Goal: Task Accomplishment & Management: Manage account settings

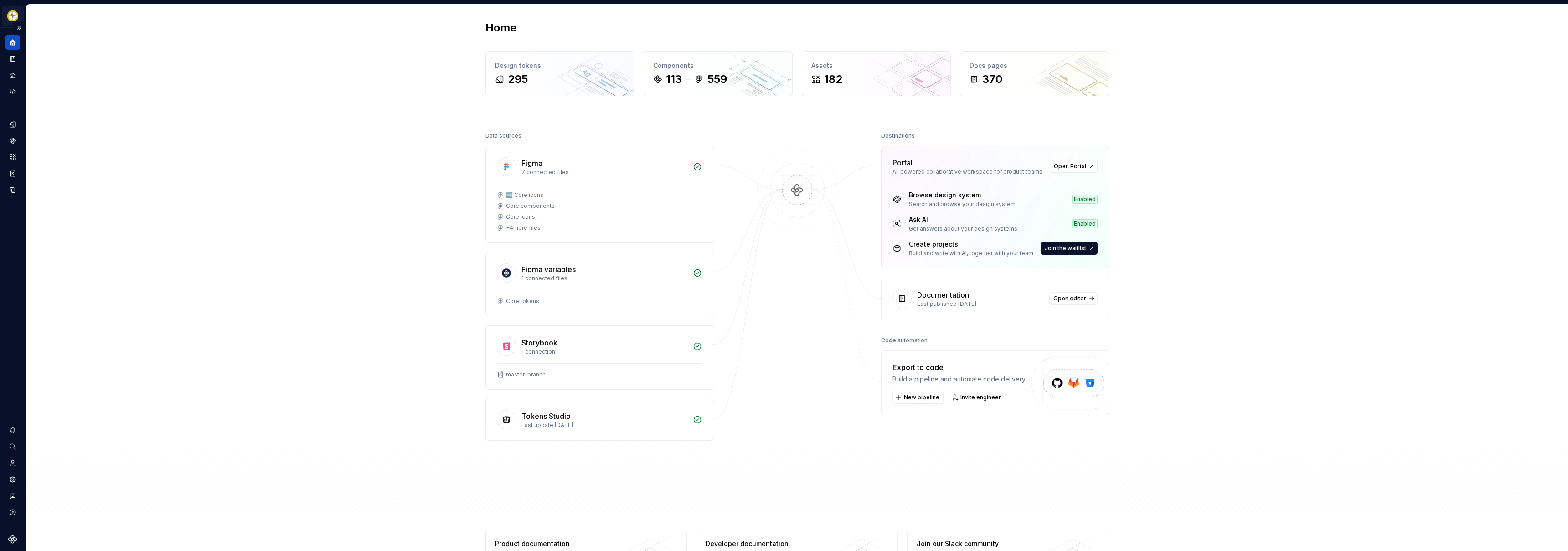
click at [12, 14] on html "Kompas D Design system data Home Design tokens 295 Components 113 559 Assets 18…" at bounding box center [784, 275] width 1568 height 551
click at [11, 20] on html "Kompas D Design system data Home Design tokens 295 Components 113 559 Assets 18…" at bounding box center [784, 275] width 1568 height 551
drag, startPoint x: 18, startPoint y: 535, endPoint x: 15, endPoint y: 539, distance: 5.0
click at [16, 539] on html "Kompas D Design system data Home Design tokens 295 Components 113 559 Assets 18…" at bounding box center [784, 275] width 1568 height 551
click at [15, 539] on icon "Supernova Logo" at bounding box center [12, 538] width 9 height 9
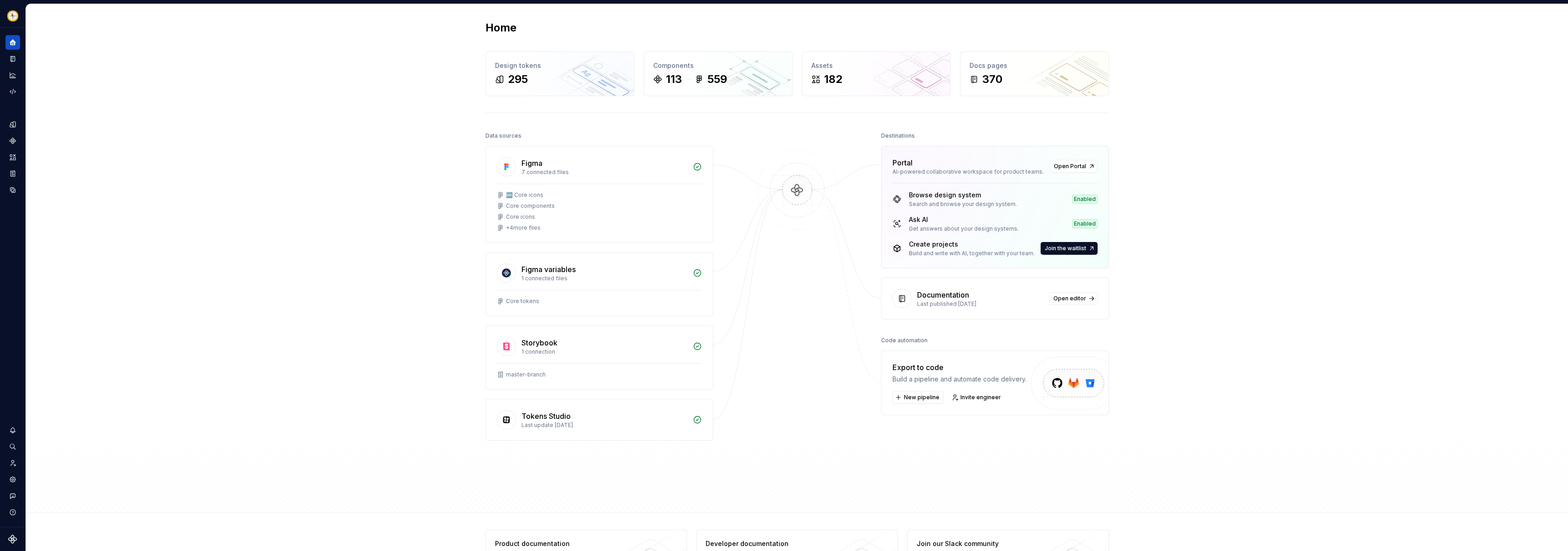
drag, startPoint x: 435, startPoint y: 81, endPoint x: 512, endPoint y: 1, distance: 111.0
click at [436, 81] on div "Home Design tokens 295 Components 113 559 Assets 182 Docs pages 370 Data source…" at bounding box center [797, 258] width 1542 height 509
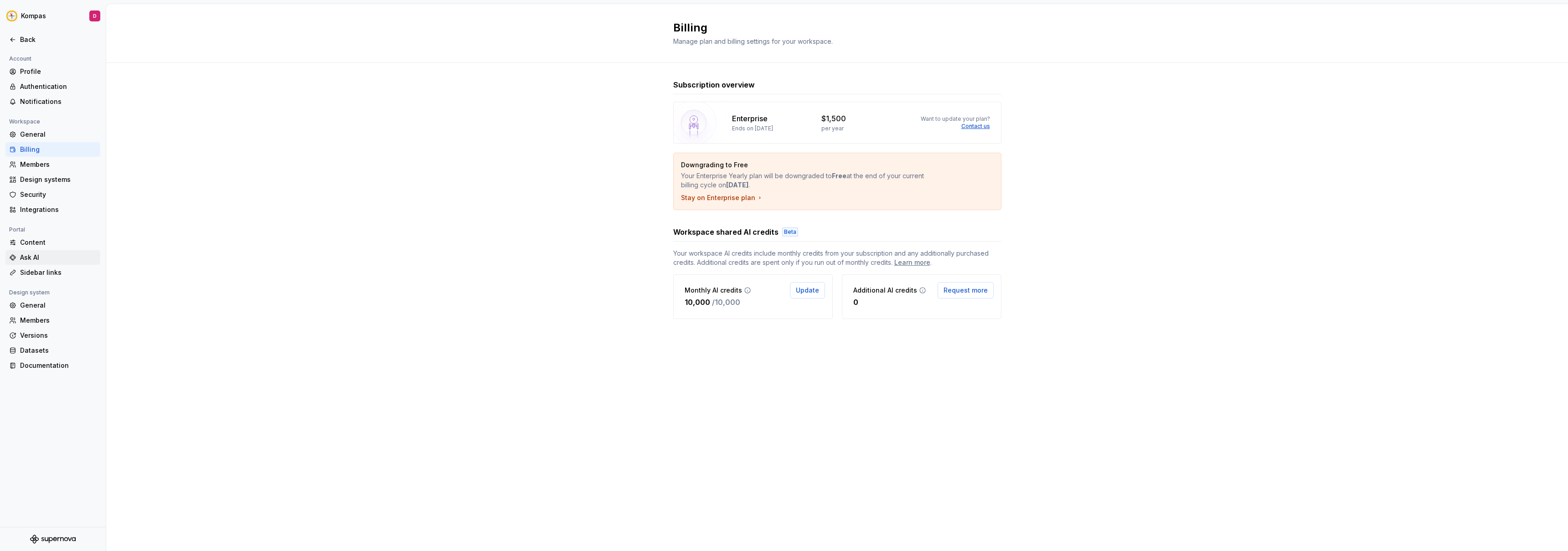
click at [49, 255] on div "Ask AI" at bounding box center [58, 257] width 77 height 9
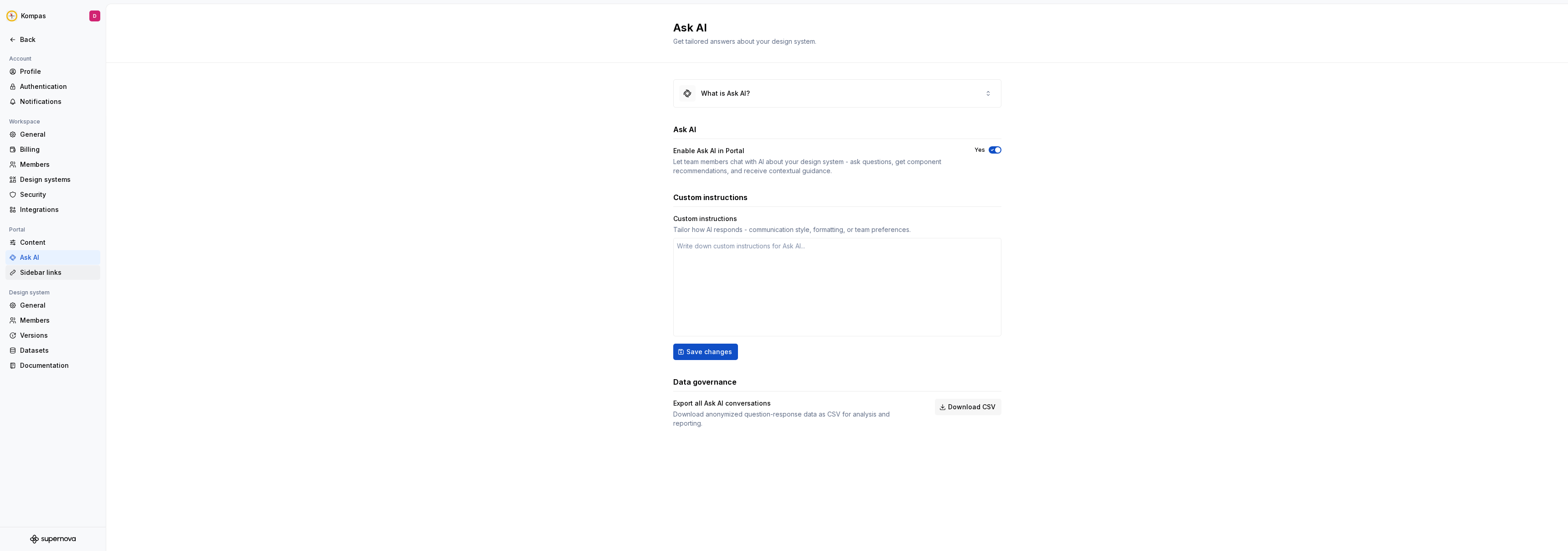
click at [46, 276] on div "Sidebar links" at bounding box center [58, 272] width 77 height 9
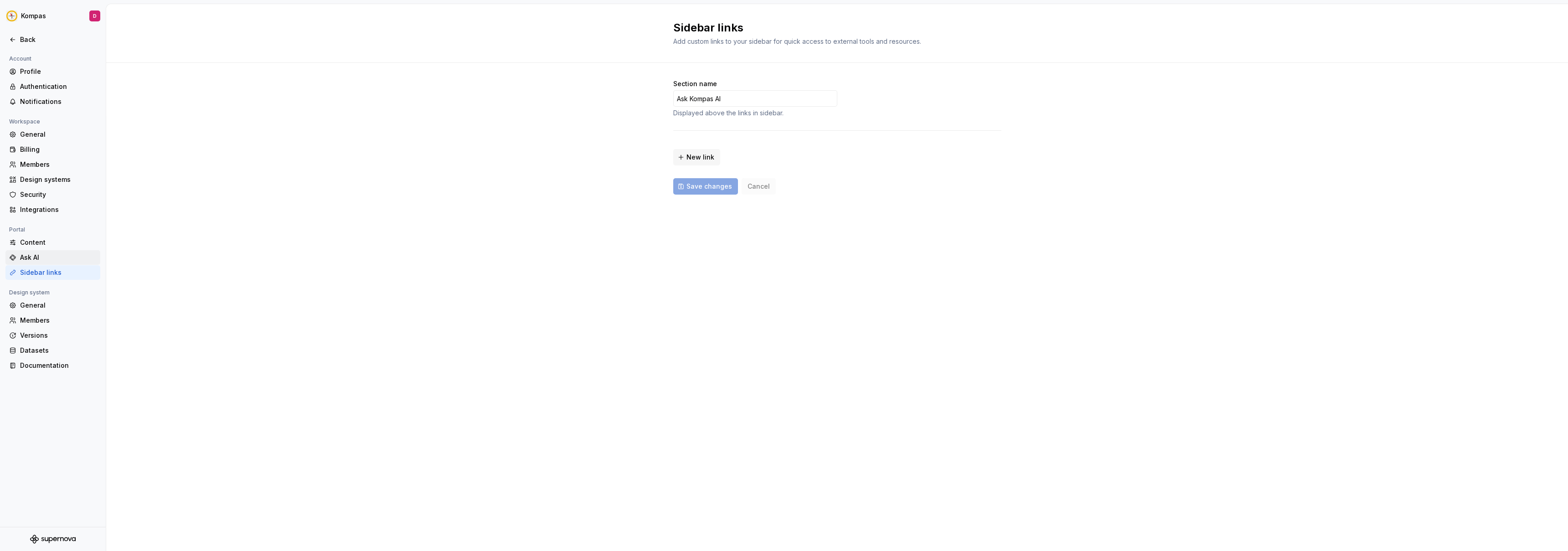
click at [49, 261] on div "Ask AI" at bounding box center [58, 257] width 77 height 9
type textarea "*"
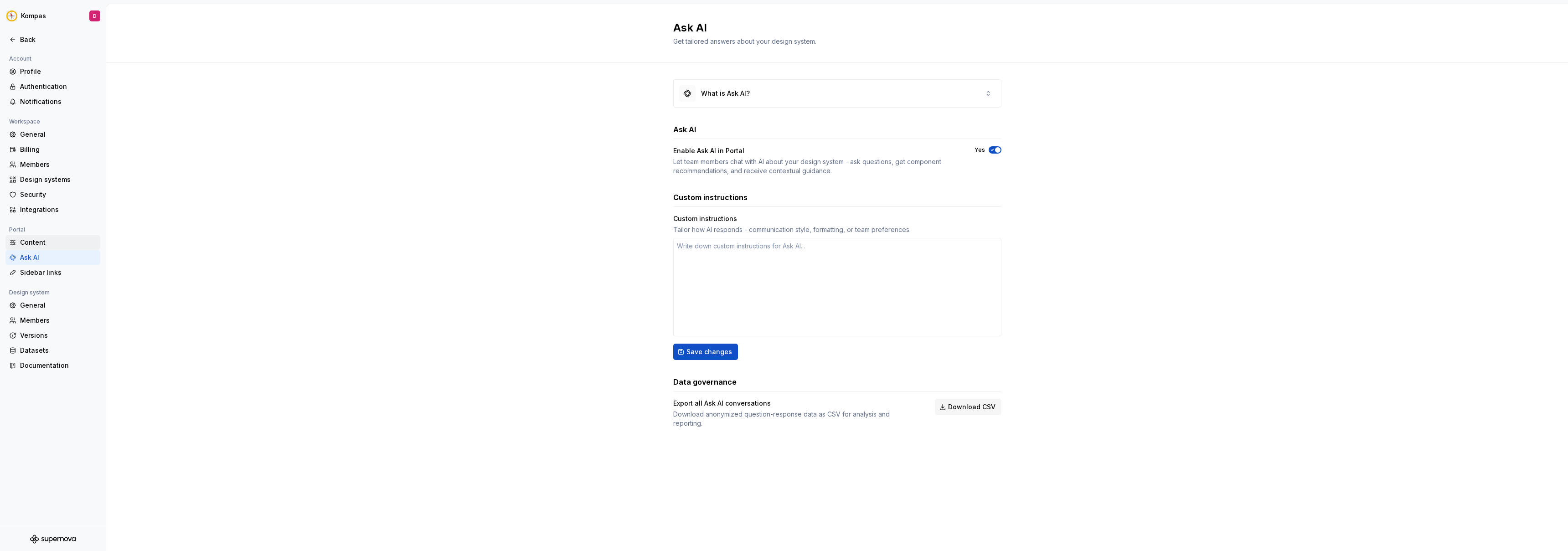
click at [53, 248] on div "Content" at bounding box center [53, 242] width 95 height 14
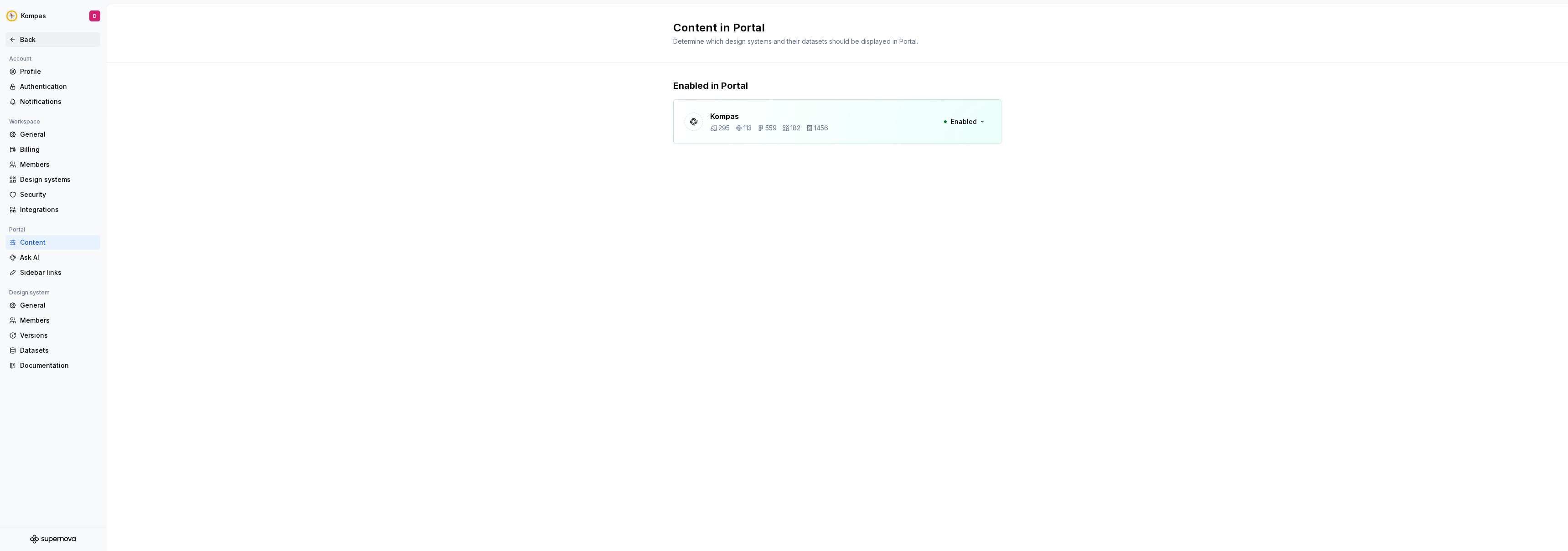
click at [34, 34] on div "Back" at bounding box center [53, 40] width 95 height 14
